Goal: Task Accomplishment & Management: Use online tool/utility

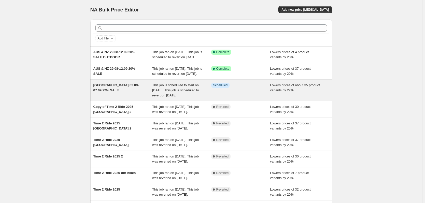
click at [150, 98] on div "[GEOGRAPHIC_DATA] 02.09-07.09 22% SALE" at bounding box center [122, 90] width 59 height 15
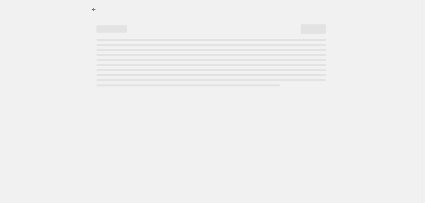
select select "percentage"
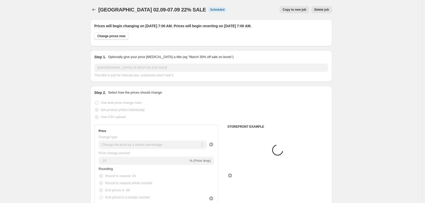
select select "collection"
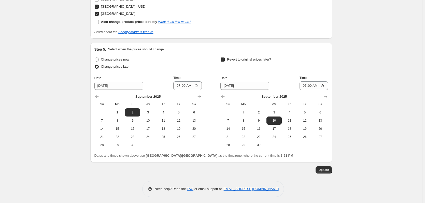
scroll to position [631, 0]
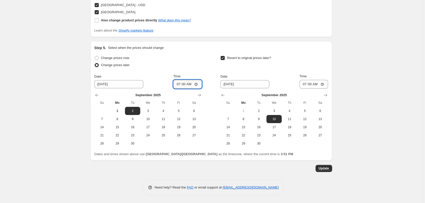
click at [187, 87] on input "07:00" at bounding box center [187, 84] width 29 height 9
type input "10:00"
click at [325, 168] on span "Update" at bounding box center [324, 168] width 10 height 4
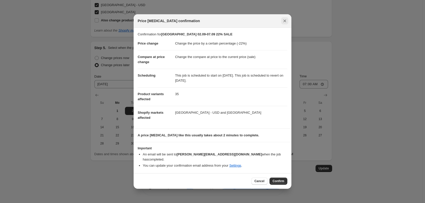
click at [286, 22] on icon "Close" at bounding box center [284, 20] width 5 height 5
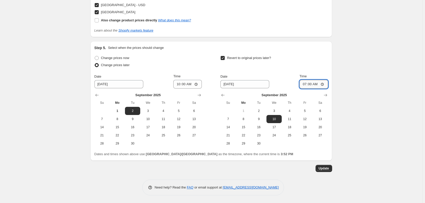
click at [312, 85] on input "07:00" at bounding box center [314, 84] width 29 height 9
click at [312, 85] on input "10:00" at bounding box center [314, 84] width 29 height 9
type input "16:00"
click at [327, 168] on span "Update" at bounding box center [324, 168] width 10 height 4
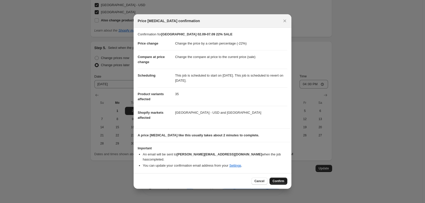
click at [282, 181] on span "Confirm" at bounding box center [279, 181] width 12 height 4
